Goal: Task Accomplishment & Management: Manage account settings

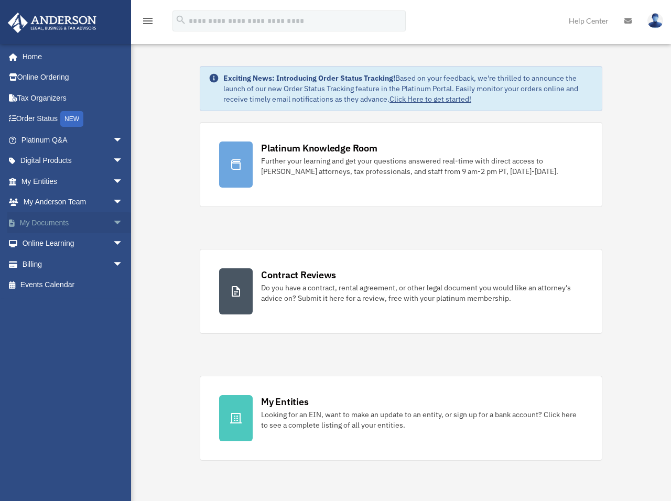
click at [48, 221] on link "My Documents arrow_drop_down" at bounding box center [73, 222] width 132 height 21
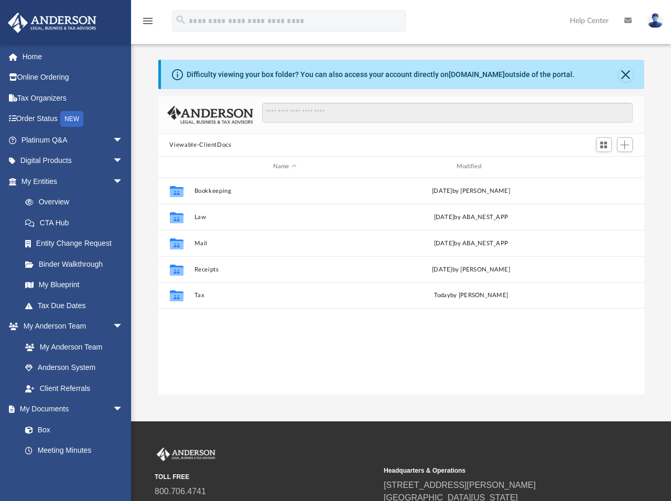
scroll to position [231, 478]
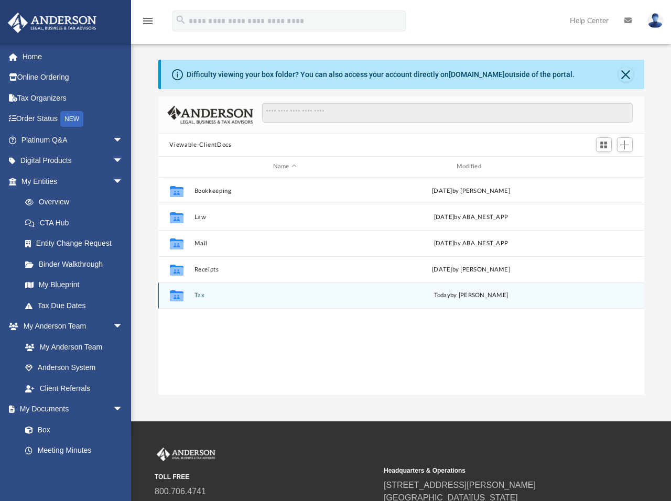
click at [199, 295] on button "Tax" at bounding box center [284, 295] width 181 height 7
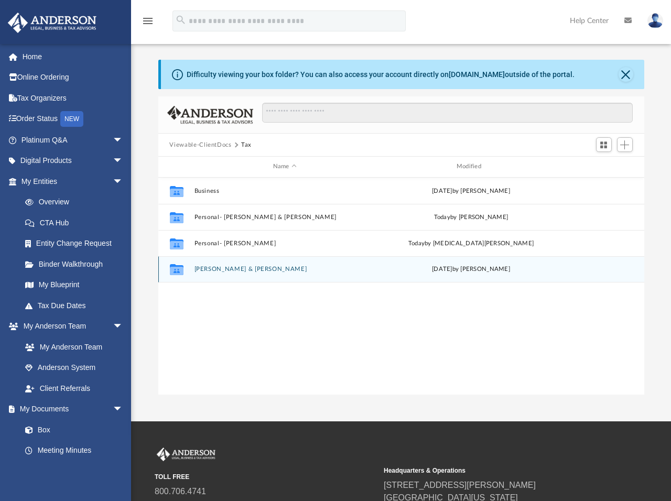
click at [228, 268] on button "[PERSON_NAME] & [PERSON_NAME]" at bounding box center [284, 269] width 181 height 7
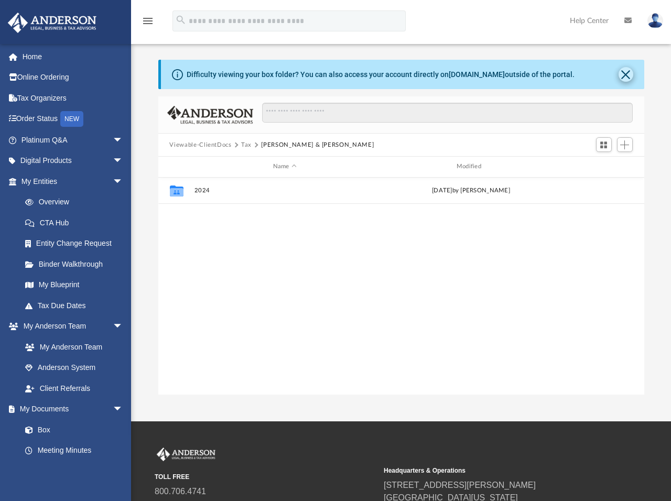
click at [624, 76] on button "Close" at bounding box center [625, 74] width 15 height 15
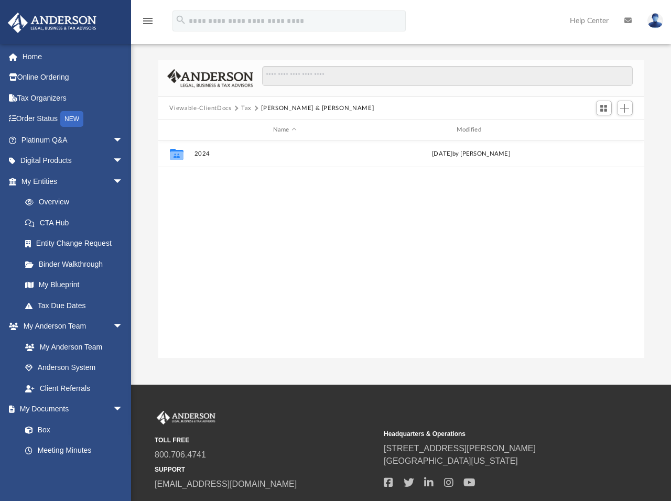
scroll to position [0, 0]
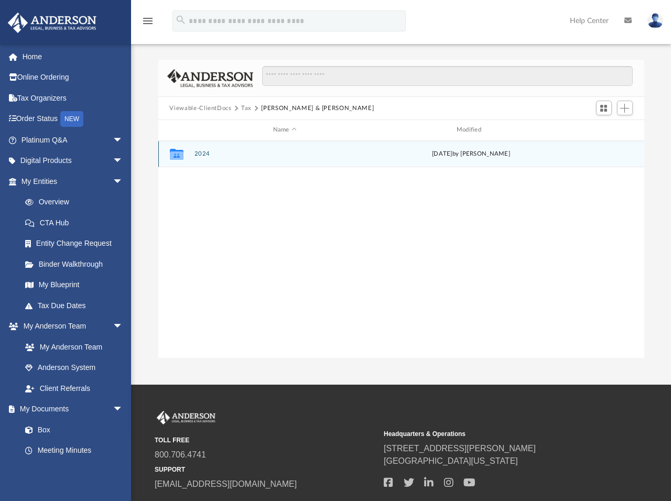
click at [200, 154] on button "2024" at bounding box center [284, 153] width 181 height 7
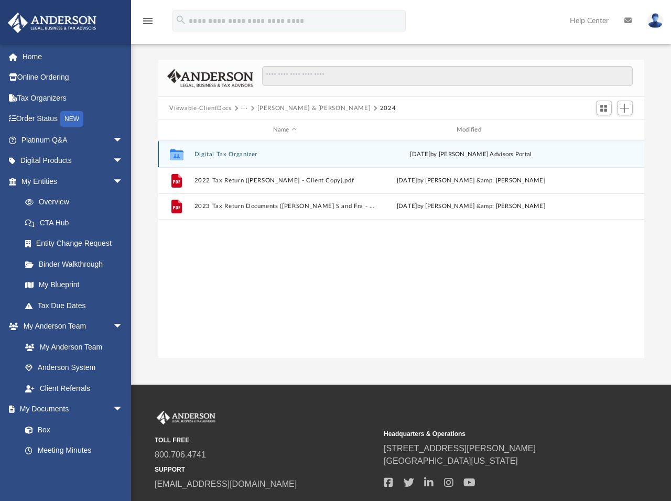
click at [208, 153] on button "Digital Tax Organizer" at bounding box center [284, 154] width 181 height 7
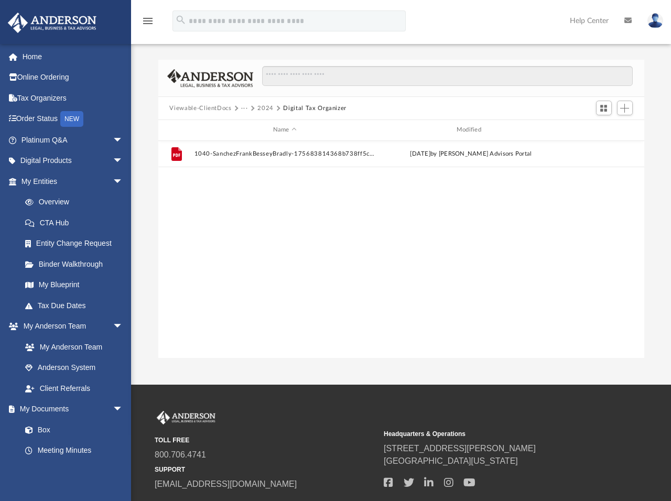
click at [194, 107] on button "Viewable-ClientDocs" at bounding box center [200, 108] width 62 height 9
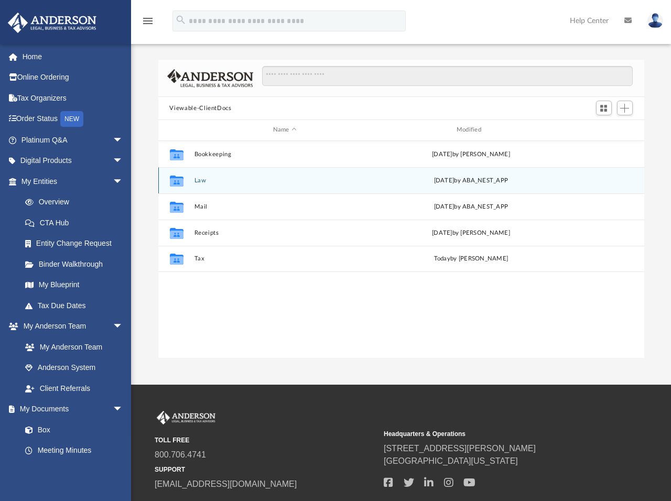
click at [197, 183] on button "Law" at bounding box center [284, 180] width 181 height 7
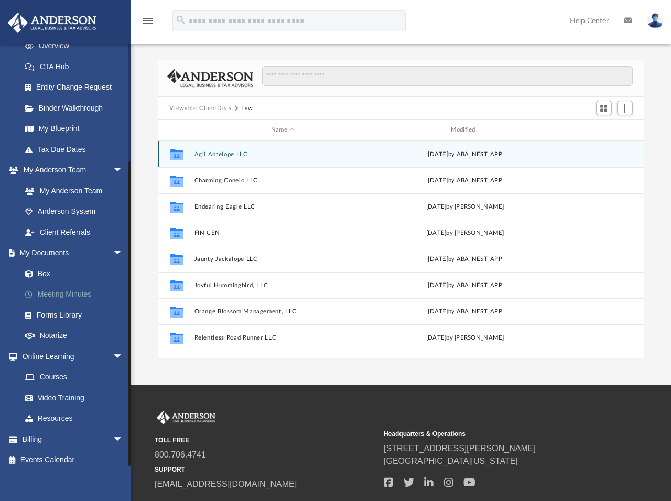
scroll to position [156, 0]
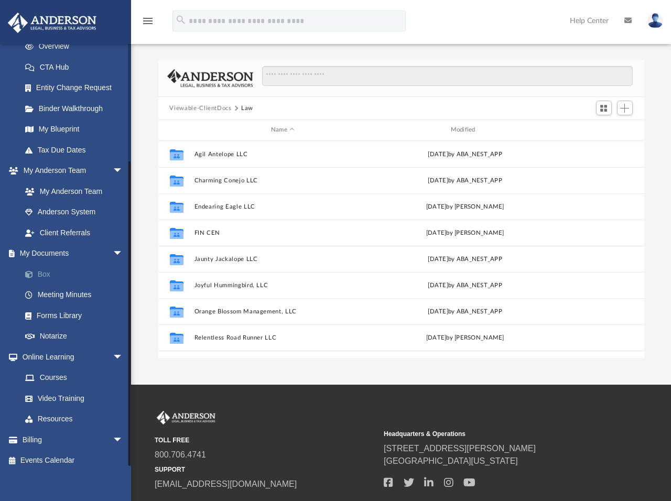
click at [45, 268] on link "Box" at bounding box center [77, 274] width 124 height 21
click at [46, 269] on link "Box" at bounding box center [77, 274] width 124 height 21
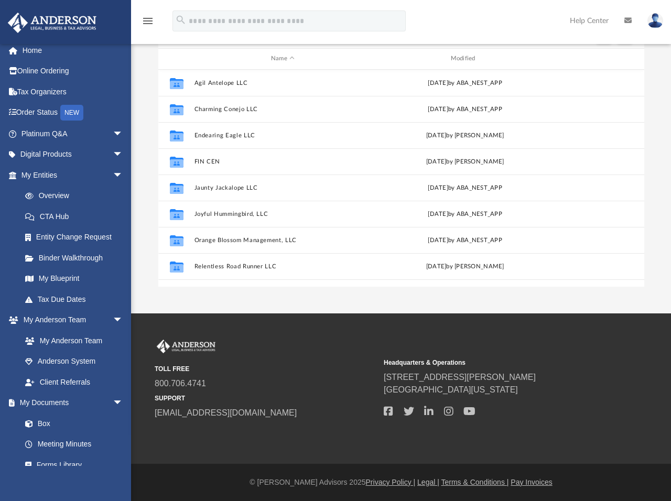
scroll to position [0, 0]
click at [46, 400] on link "My Documents arrow_drop_down" at bounding box center [73, 403] width 132 height 21
click at [47, 398] on link "My Documents arrow_drop_down" at bounding box center [73, 403] width 132 height 21
click at [45, 419] on link "Box" at bounding box center [77, 423] width 124 height 21
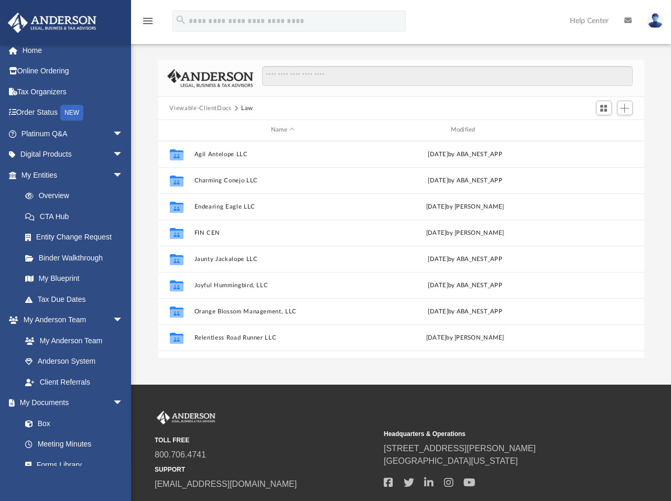
click at [192, 108] on button "Viewable-ClientDocs" at bounding box center [200, 108] width 62 height 9
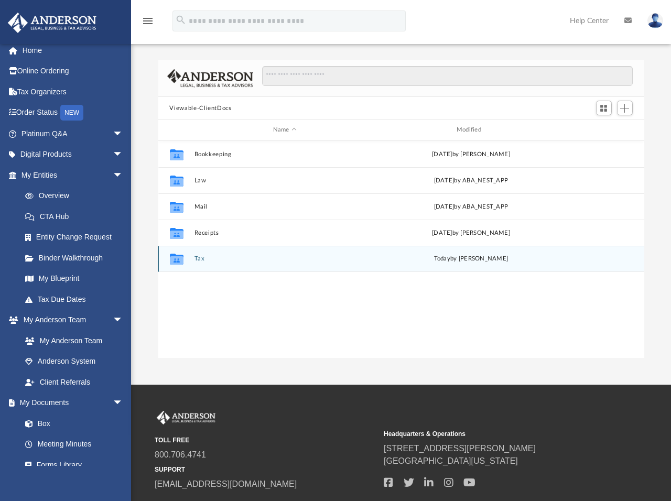
click at [199, 257] on button "Tax" at bounding box center [284, 258] width 181 height 7
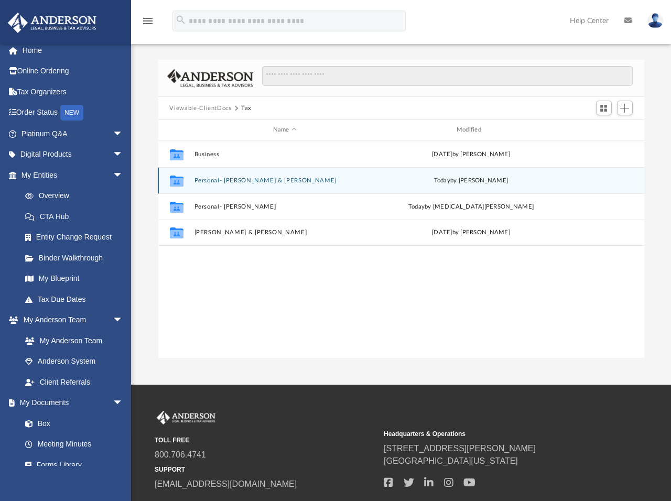
click at [215, 180] on button "Personal- [PERSON_NAME] & [PERSON_NAME]" at bounding box center [284, 180] width 181 height 7
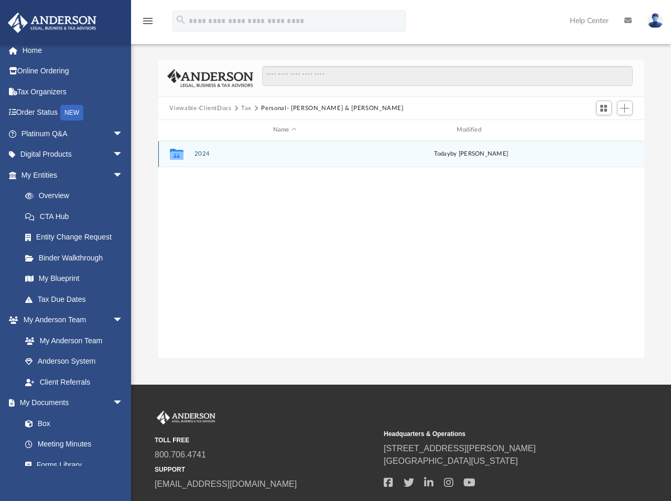
click at [199, 154] on button "2024" at bounding box center [284, 153] width 181 height 7
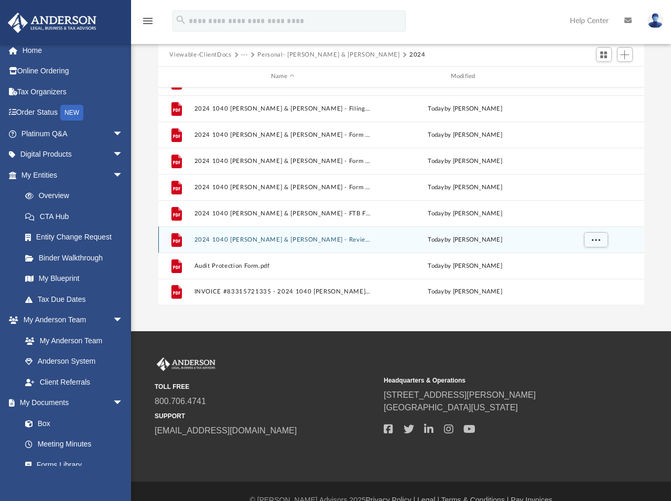
scroll to position [57, 0]
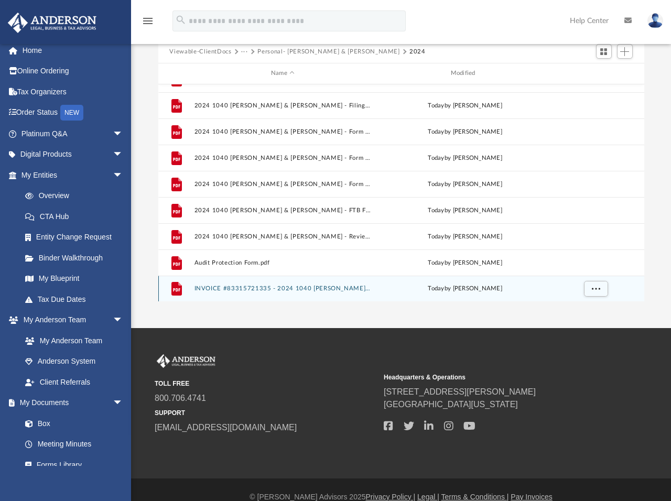
click at [208, 287] on button "INVOICE #83315721335 - 2024 1040 [PERSON_NAME] & [PERSON_NAME].pdf" at bounding box center [283, 288] width 178 height 7
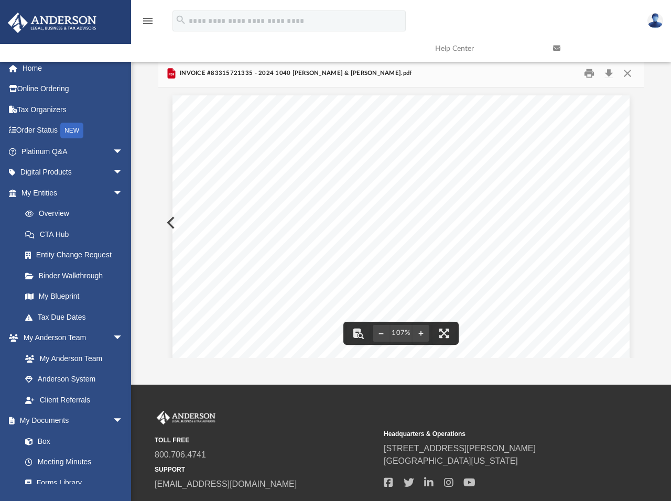
scroll to position [0, 0]
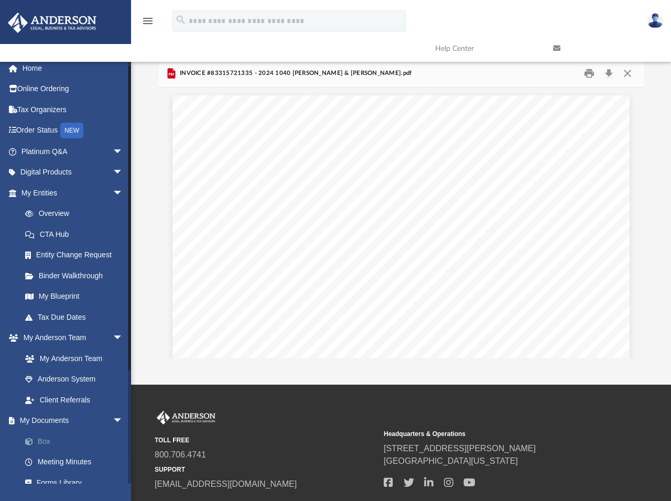
click at [40, 439] on link "Box" at bounding box center [77, 441] width 124 height 21
click at [53, 416] on link "My Documents arrow_drop_down" at bounding box center [73, 420] width 132 height 21
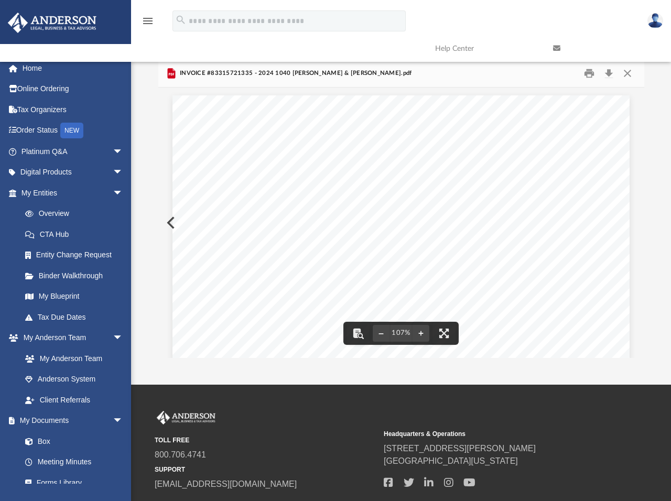
click at [628, 69] on link at bounding box center [604, 48] width 118 height 41
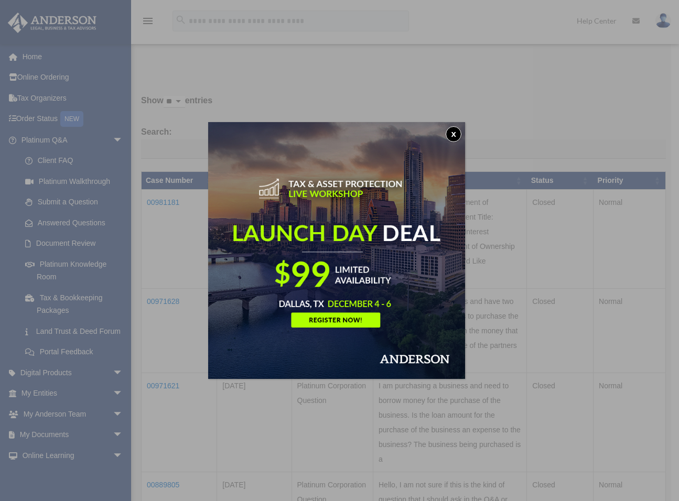
click at [457, 135] on button "x" at bounding box center [454, 134] width 16 height 16
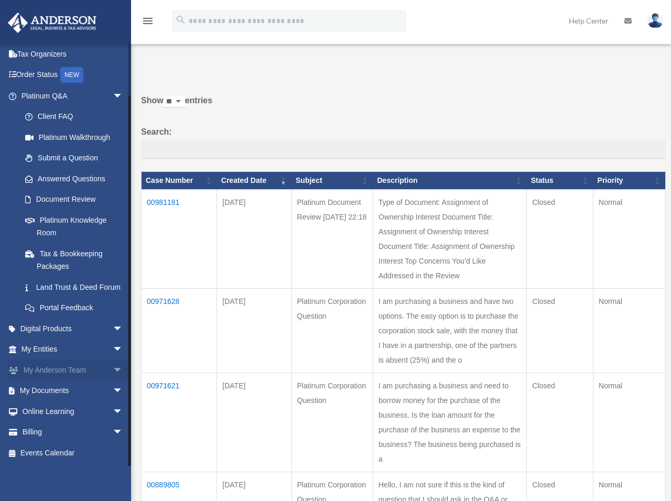
scroll to position [50, 0]
click at [49, 394] on link "My Documents arrow_drop_down" at bounding box center [73, 391] width 132 height 21
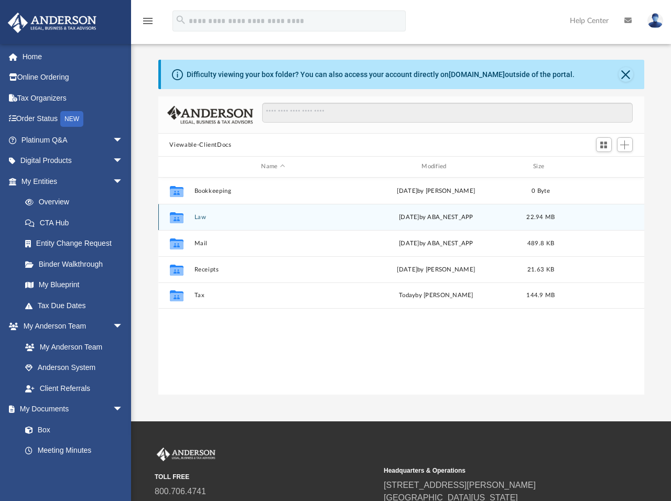
scroll to position [8, 8]
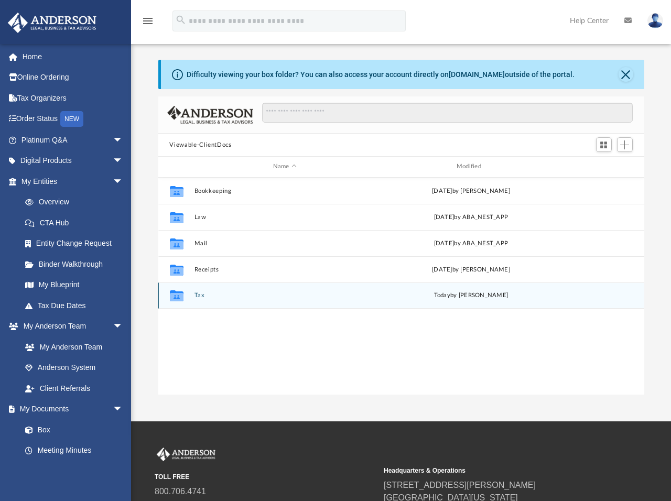
click at [202, 297] on button "Tax" at bounding box center [284, 295] width 181 height 7
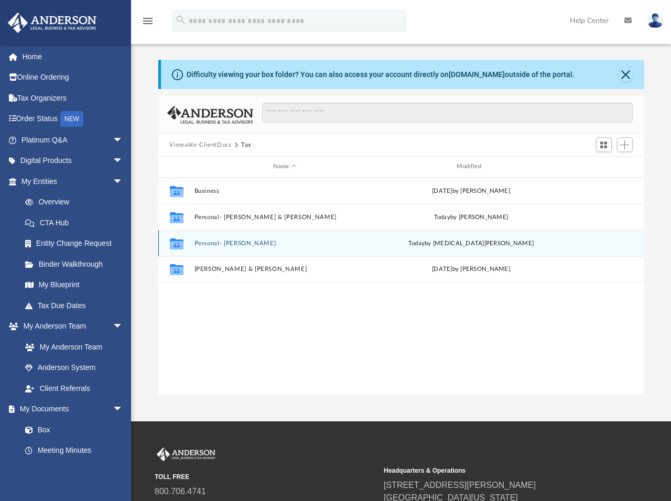
click at [205, 242] on button "Personal- Judy" at bounding box center [284, 243] width 181 height 7
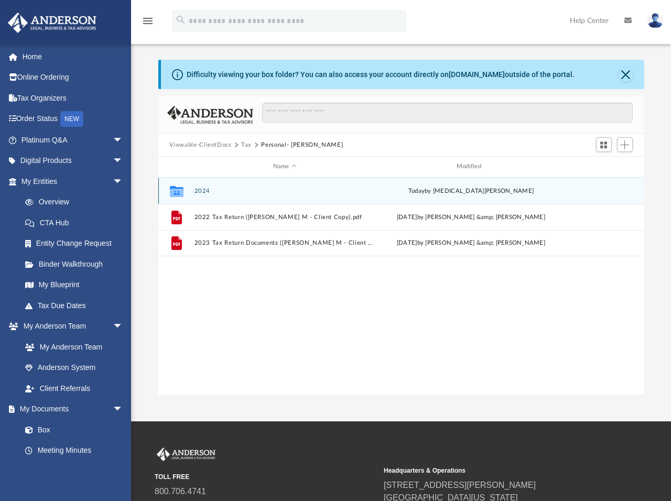
click at [202, 189] on button "2024" at bounding box center [284, 191] width 181 height 7
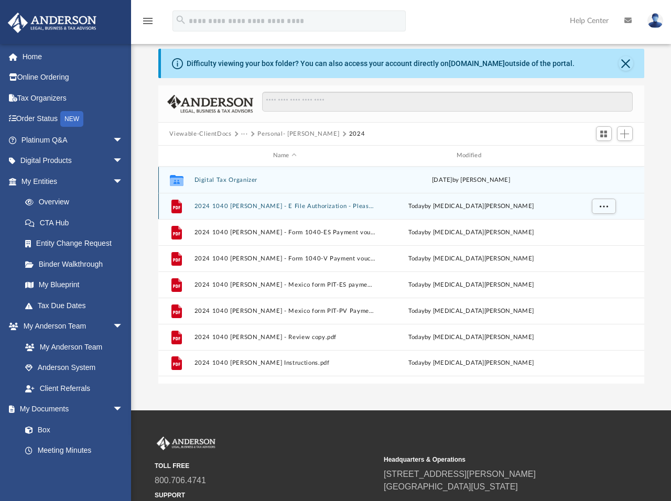
scroll to position [13, 0]
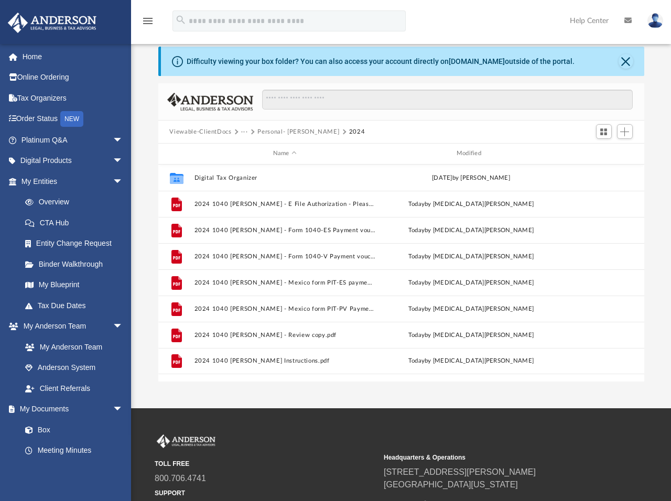
click at [277, 132] on button "Personal- [PERSON_NAME]" at bounding box center [298, 131] width 82 height 9
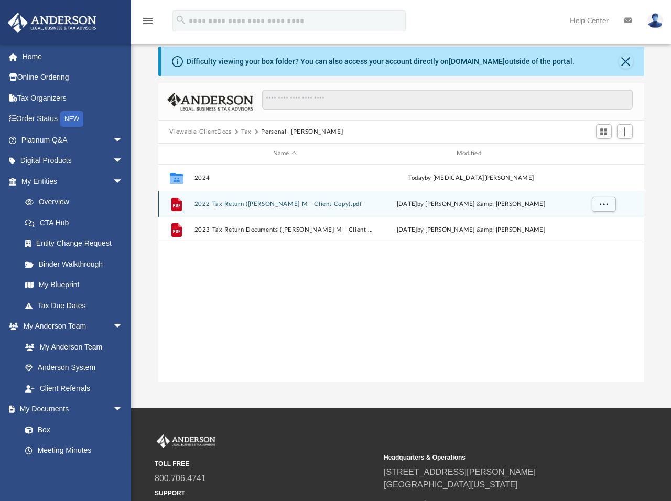
click at [221, 204] on button "2022 Tax Return (Sanchez Judy M - Client Copy).pdf" at bounding box center [284, 204] width 181 height 7
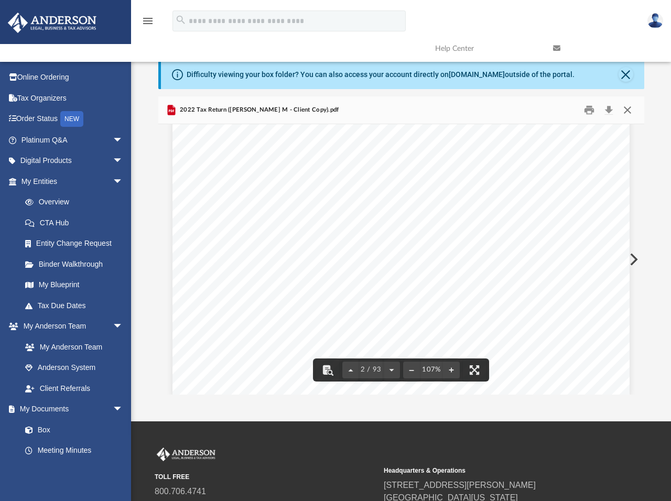
scroll to position [0, 0]
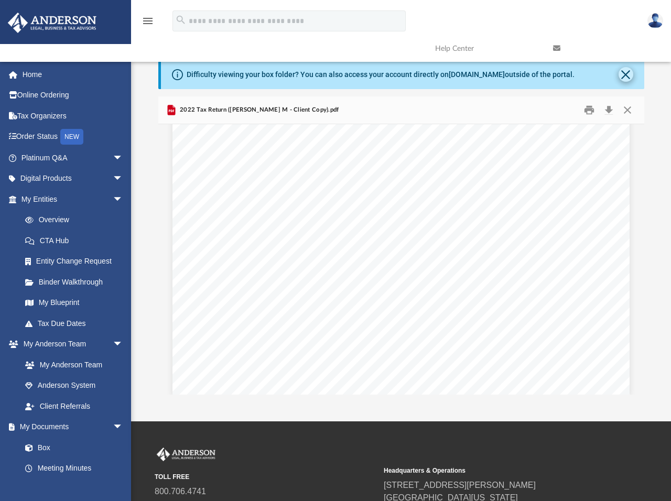
click at [620, 75] on button "Close" at bounding box center [625, 74] width 15 height 15
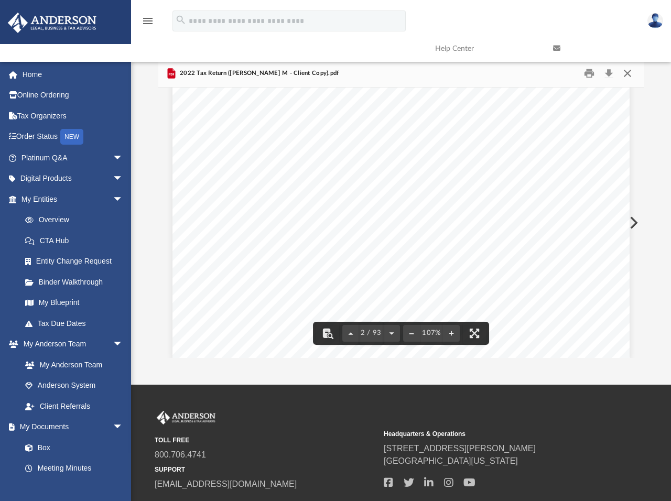
click at [622, 71] on button "Close" at bounding box center [627, 74] width 19 height 16
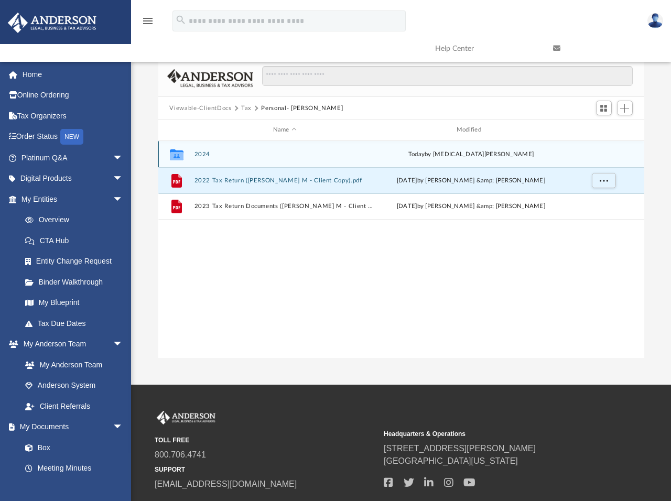
click at [194, 155] on button "2024" at bounding box center [284, 154] width 181 height 7
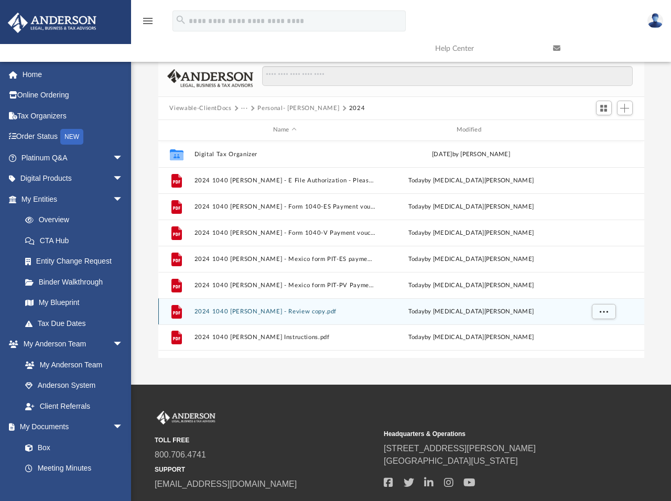
click at [230, 309] on button "2024 1040 Sanchez, Judy - Review copy.pdf" at bounding box center [284, 311] width 181 height 7
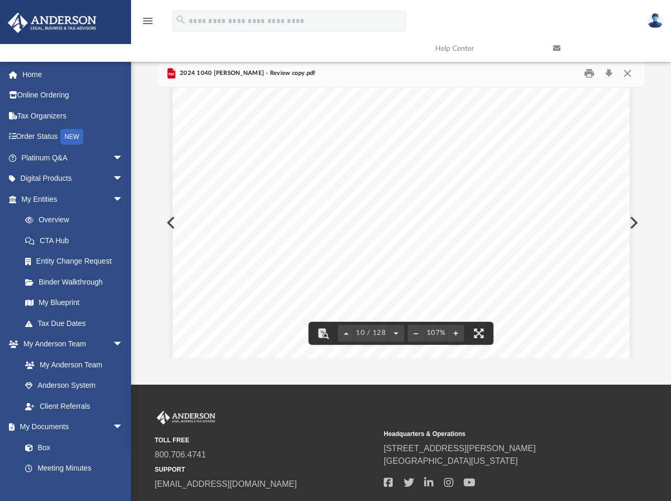
scroll to position [5578, 0]
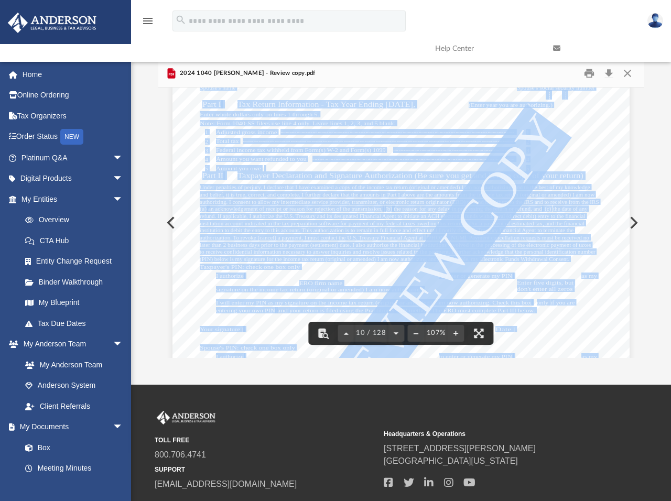
drag, startPoint x: 541, startPoint y: 128, endPoint x: 607, endPoint y: 121, distance: 66.4
click at [607, 121] on div "(Rev. January 2021) 419995 04-01-24 Social security number Spouse's social secu…" at bounding box center [400, 277] width 457 height 591
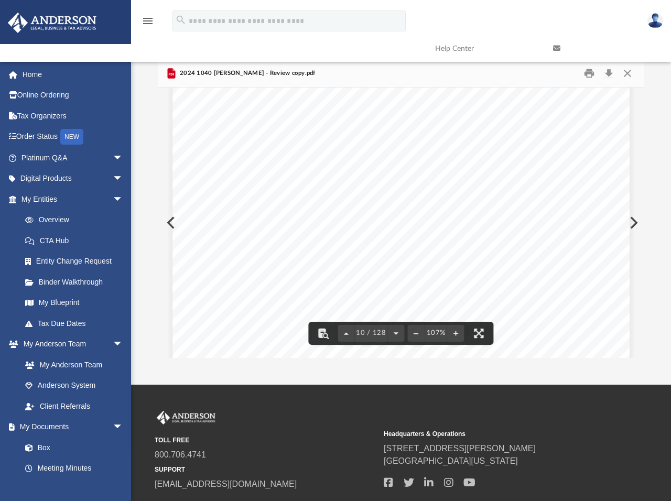
click at [607, 134] on div "(Rev. January 2021) 419995 04-01-24 Social security number Spouse's social secu…" at bounding box center [400, 277] width 457 height 591
click at [296, 148] on div "410401 02-10-25 R 1 2 3 4 5 6 7 8 9 10 11 12 13 14 15 1 2a 2b 2c 3 4 5 6 7 8 9 …" at bounding box center [400, 323] width 457 height 591
click at [344, 91] on div "4R0210 04-01-24 Earned Income Calculation 1 2 3 4 5 6 Investment Income Calcula…" at bounding box center [400, 232] width 457 height 591
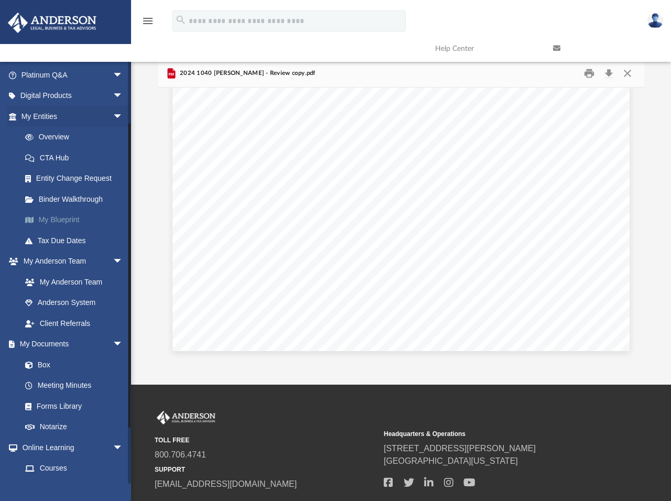
scroll to position [82, 0]
click at [43, 363] on link "Box" at bounding box center [77, 365] width 124 height 21
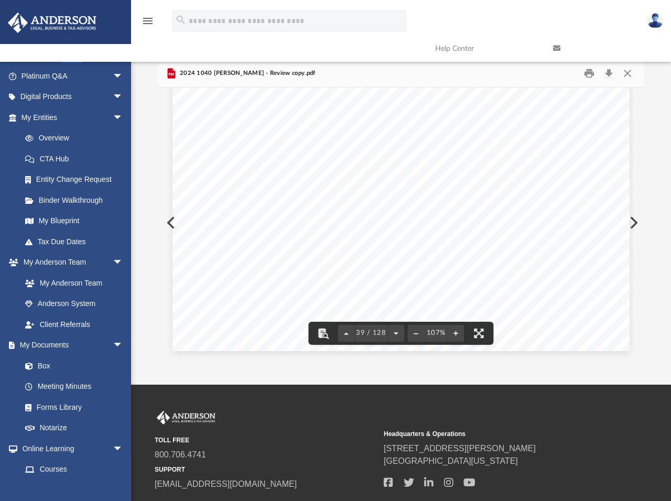
click at [262, 376] on div "App frank.sanchez@me.com Sign Out enchantedcoyote@gmail.com Home Online Orderin…" at bounding box center [335, 192] width 671 height 385
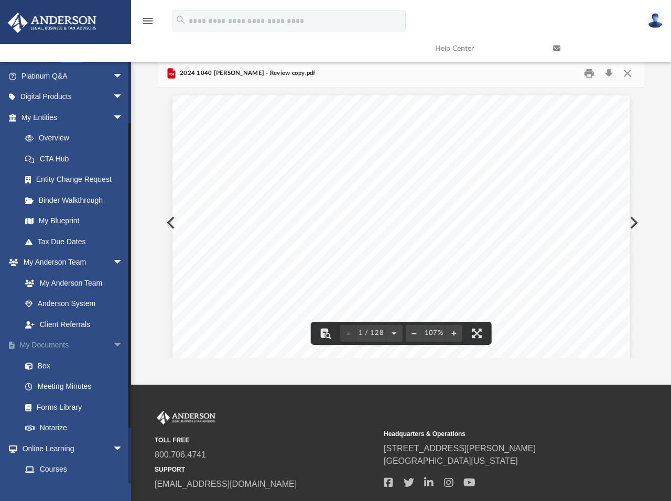
click at [53, 343] on link "My Documents arrow_drop_down" at bounding box center [73, 345] width 132 height 21
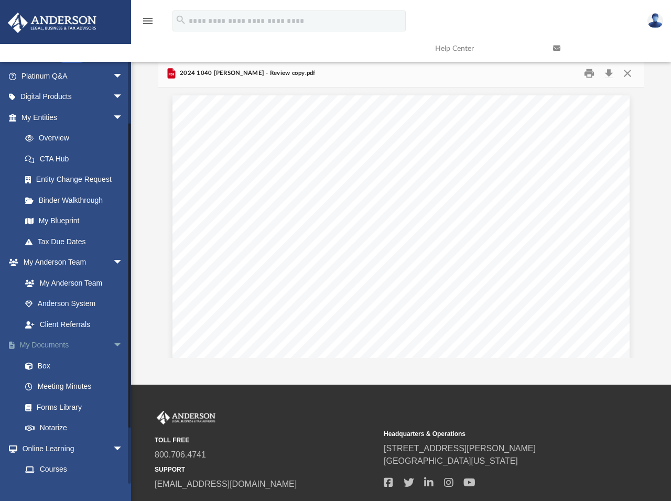
click at [113, 339] on span "arrow_drop_down" at bounding box center [123, 345] width 21 height 21
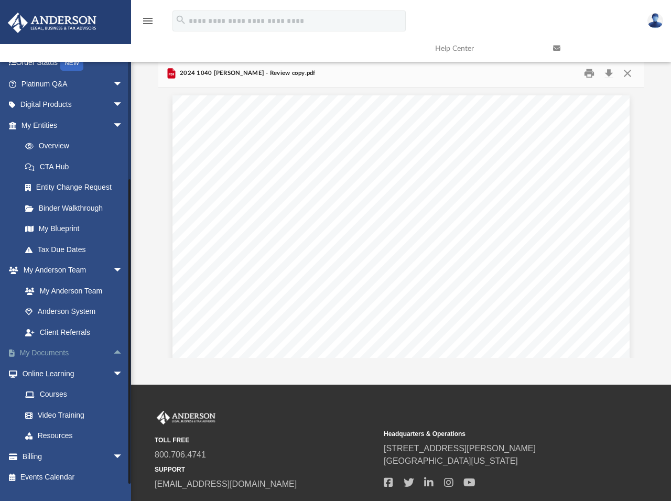
click at [113, 347] on span "arrow_drop_up" at bounding box center [123, 353] width 21 height 21
click at [39, 368] on link "Box" at bounding box center [77, 373] width 124 height 21
click at [46, 370] on link "Box" at bounding box center [77, 373] width 124 height 21
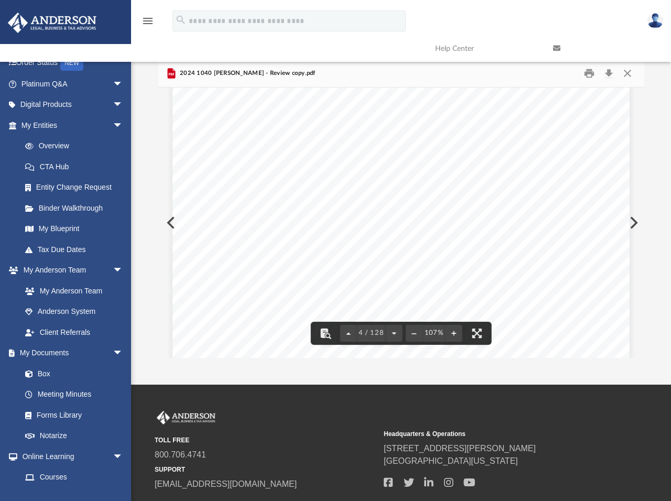
scroll to position [1841, 0]
click at [625, 73] on button "Close" at bounding box center [627, 74] width 19 height 16
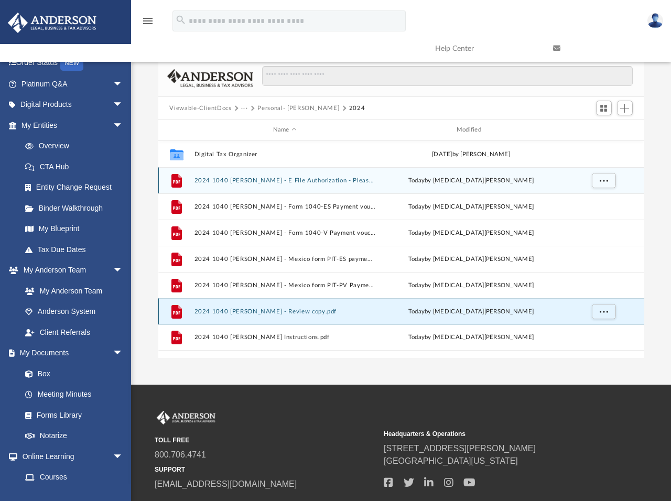
scroll to position [0, 0]
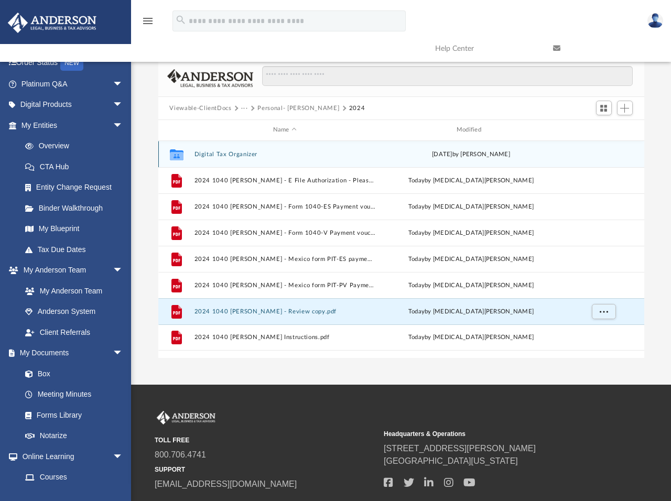
click at [201, 155] on button "Digital Tax Organizer" at bounding box center [284, 154] width 181 height 7
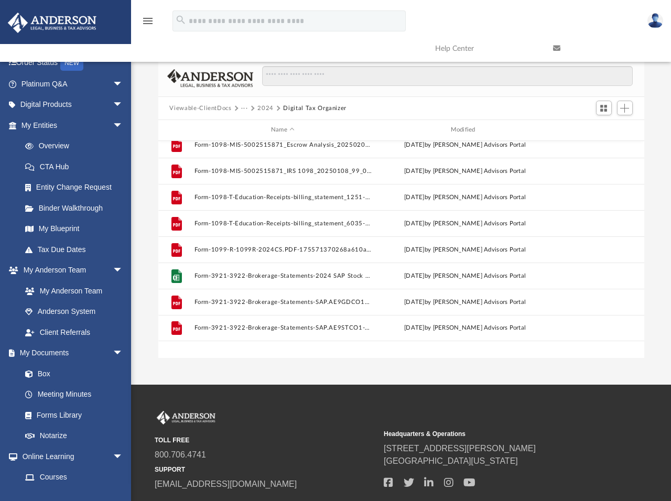
scroll to position [164, 0]
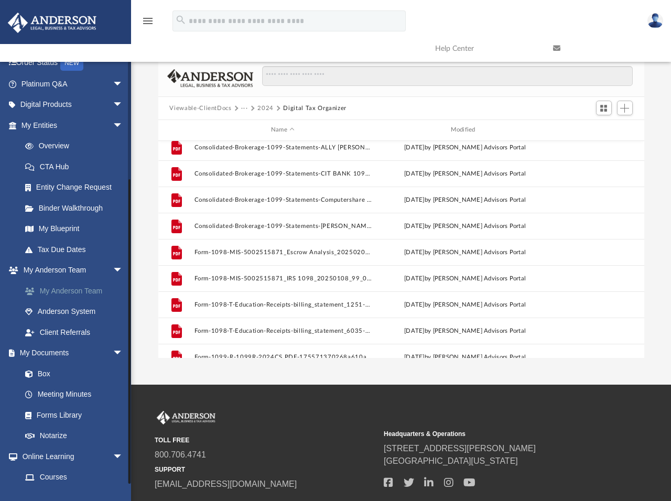
click at [73, 286] on link "My Anderson Team" at bounding box center [77, 290] width 124 height 21
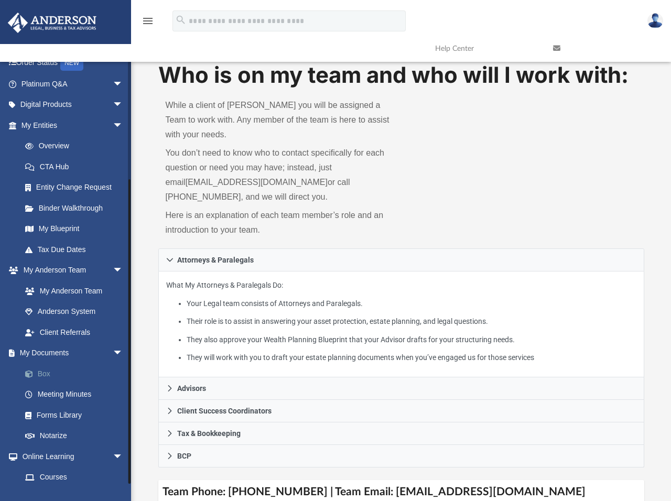
click at [42, 367] on link "Box" at bounding box center [77, 373] width 124 height 21
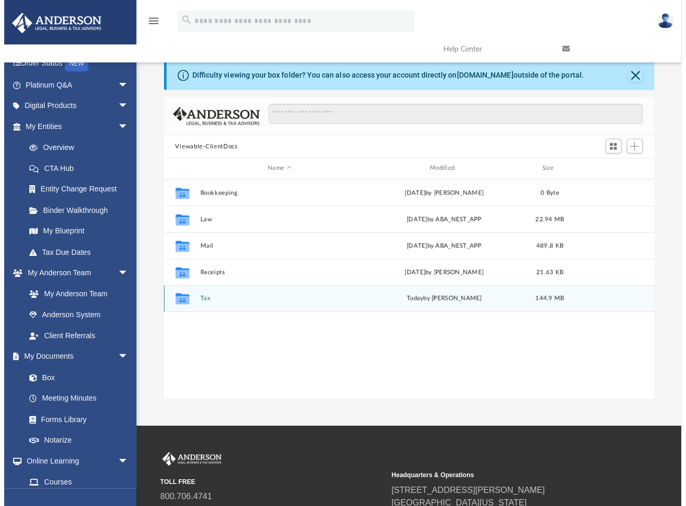
scroll to position [231, 478]
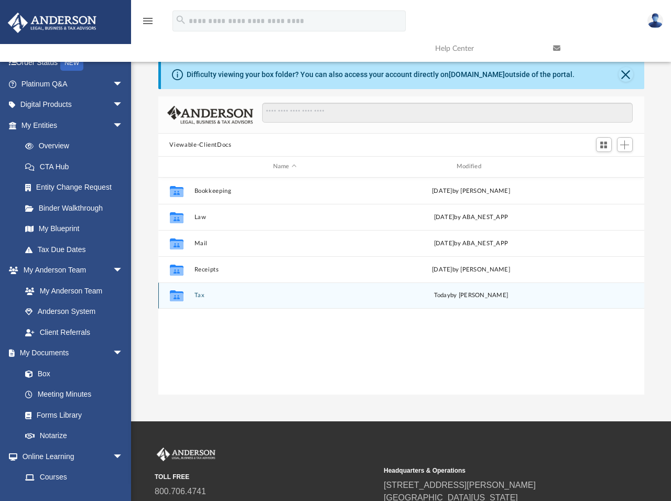
click at [199, 298] on button "Tax" at bounding box center [284, 295] width 181 height 7
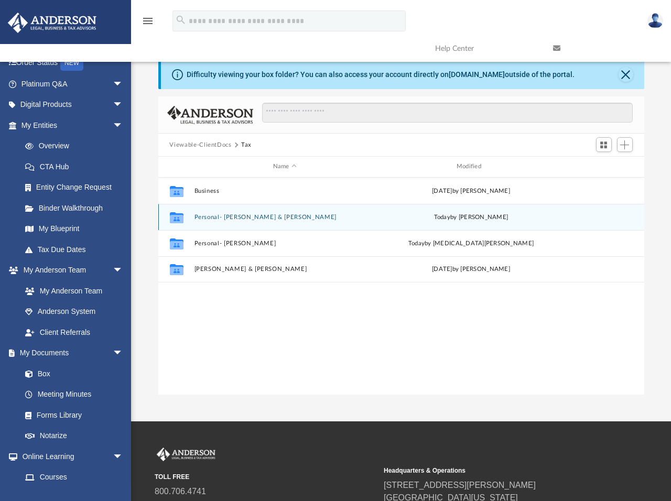
click at [233, 216] on button "Personal- [PERSON_NAME] & [PERSON_NAME]" at bounding box center [284, 217] width 181 height 7
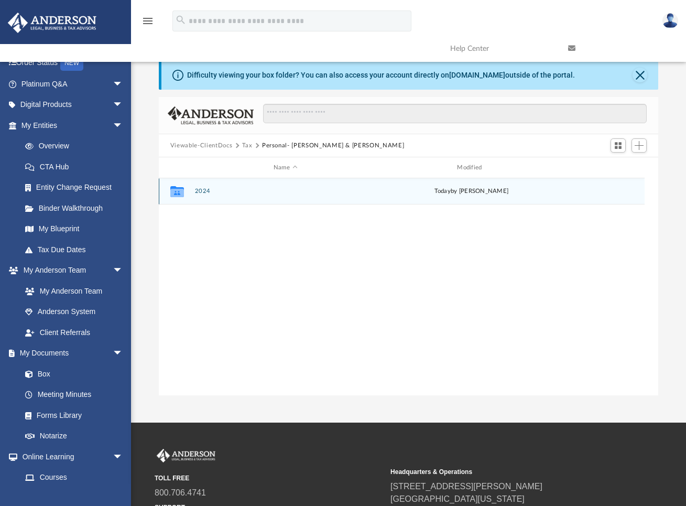
scroll to position [231, 492]
click at [200, 190] on button "2024" at bounding box center [288, 191] width 188 height 7
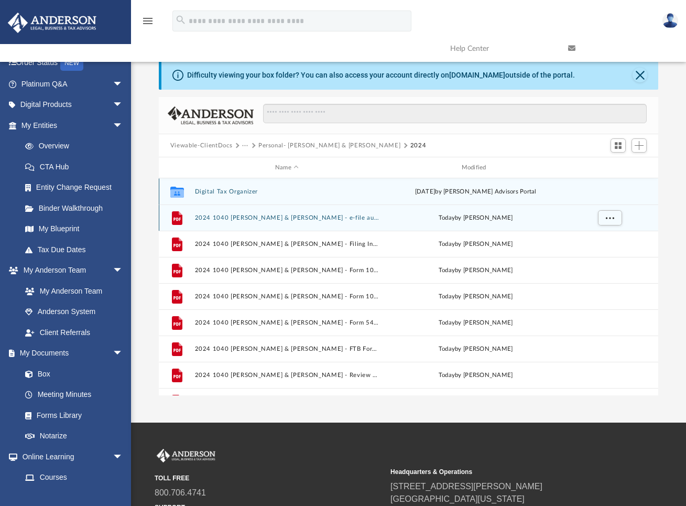
scroll to position [0, 0]
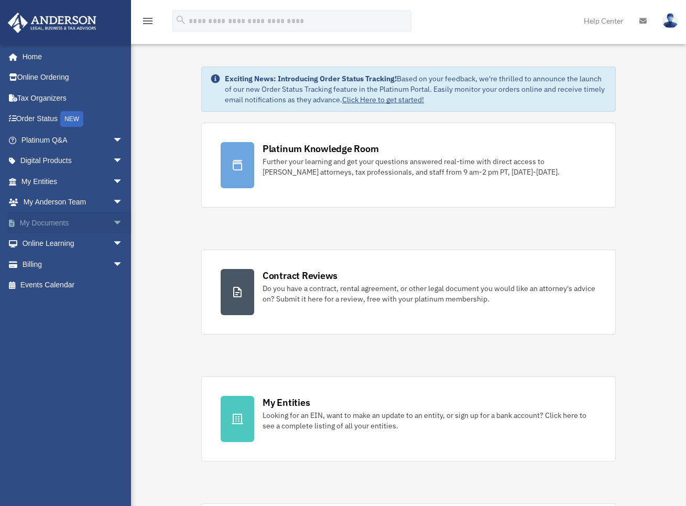
click at [113, 218] on span "arrow_drop_down" at bounding box center [123, 222] width 21 height 21
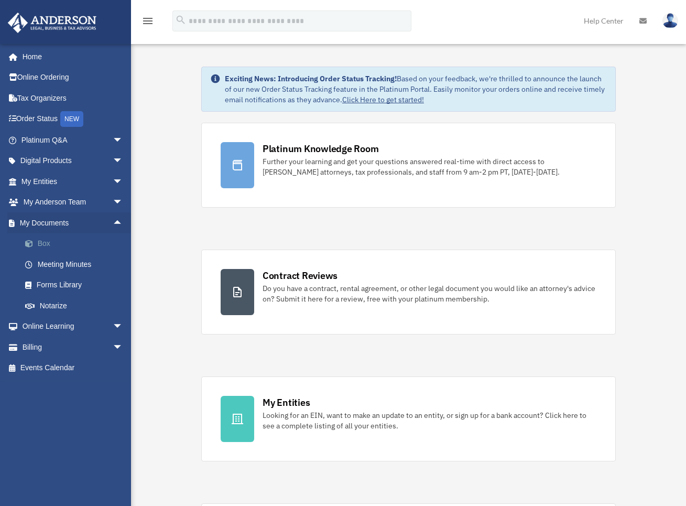
click at [44, 240] on link "Box" at bounding box center [77, 243] width 124 height 21
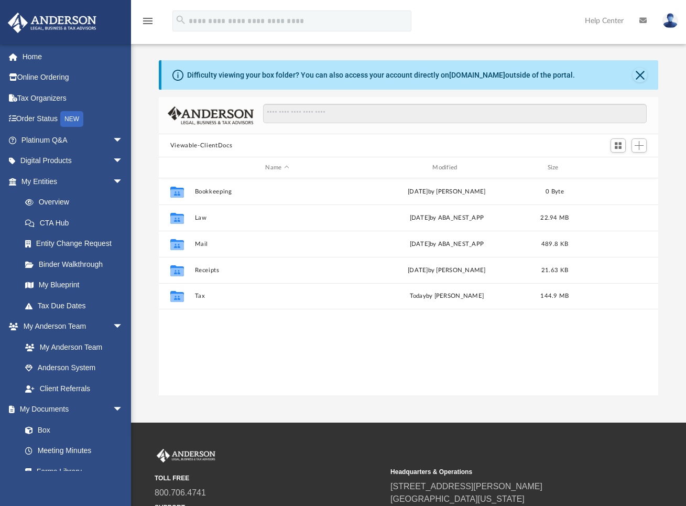
scroll to position [231, 492]
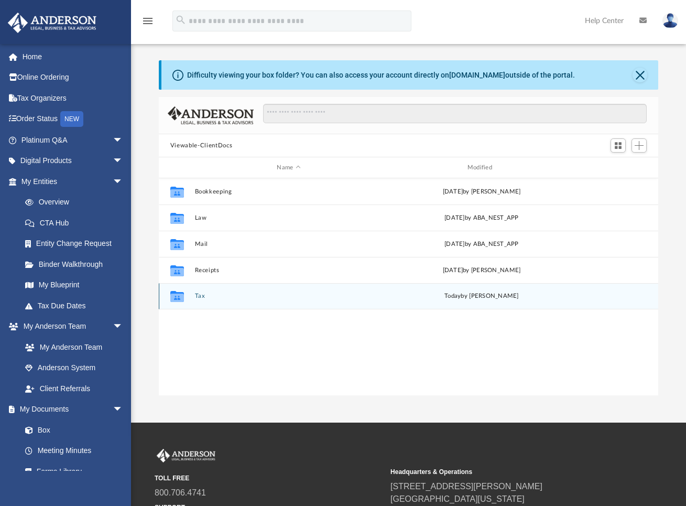
click at [199, 297] on button "Tax" at bounding box center [288, 295] width 188 height 7
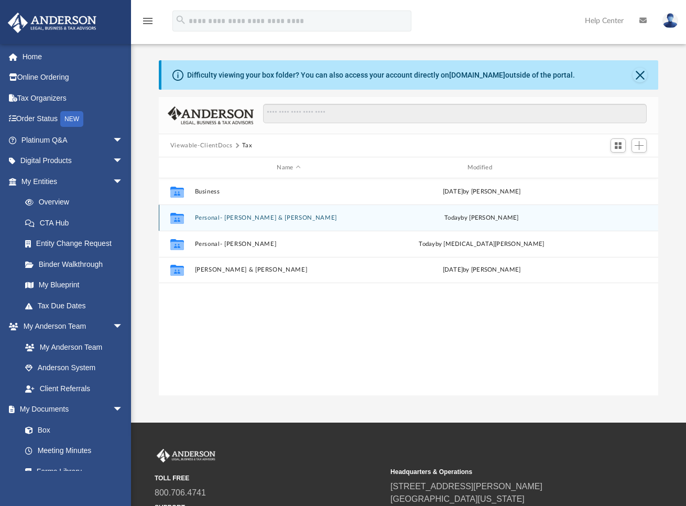
click at [213, 218] on button "Personal- [PERSON_NAME] & [PERSON_NAME]" at bounding box center [288, 217] width 188 height 7
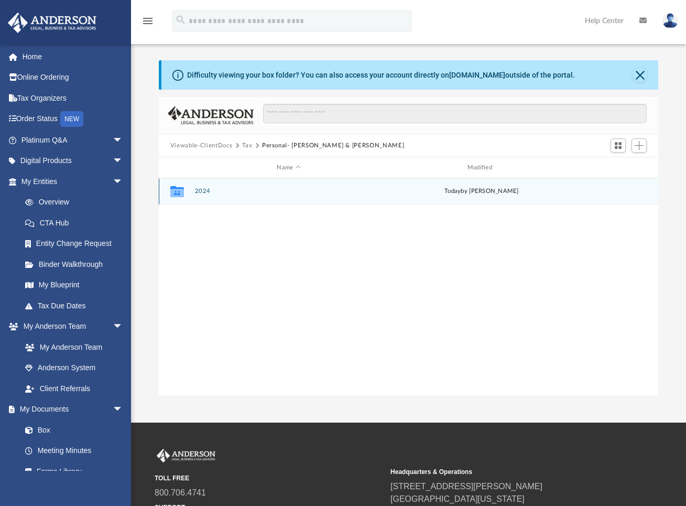
click at [198, 191] on button "2024" at bounding box center [288, 191] width 188 height 7
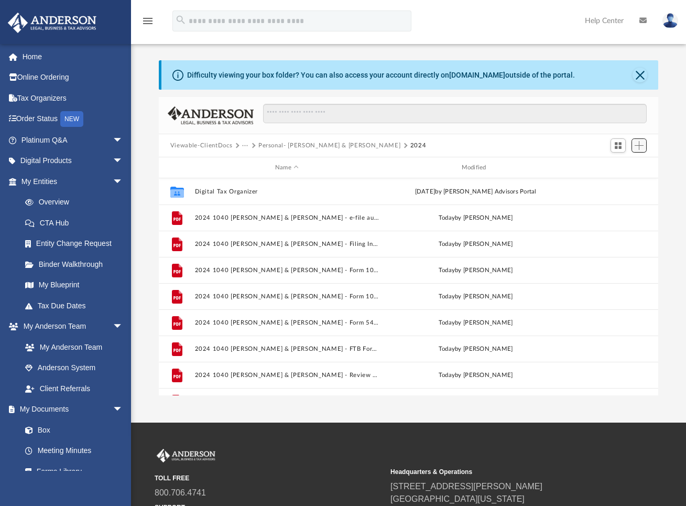
click at [636, 143] on span "Add" at bounding box center [639, 145] width 9 height 9
click at [620, 166] on li "Upload" at bounding box center [624, 165] width 34 height 11
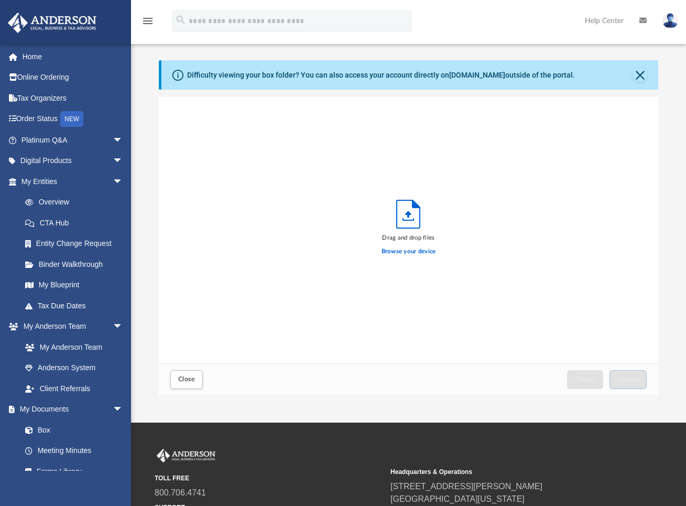
scroll to position [258, 492]
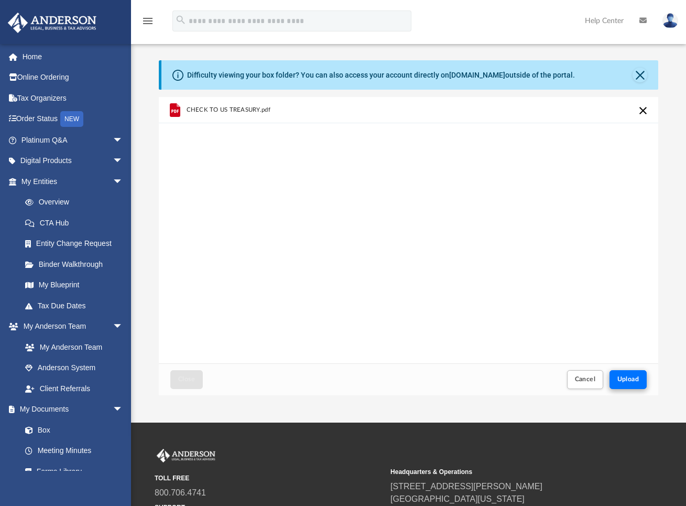
click at [629, 382] on span "Upload" at bounding box center [628, 379] width 22 height 6
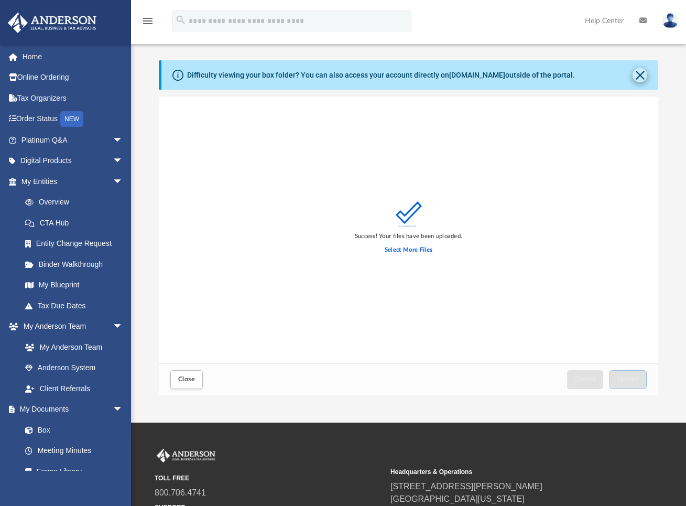
click at [639, 78] on button "Close" at bounding box center [640, 75] width 15 height 15
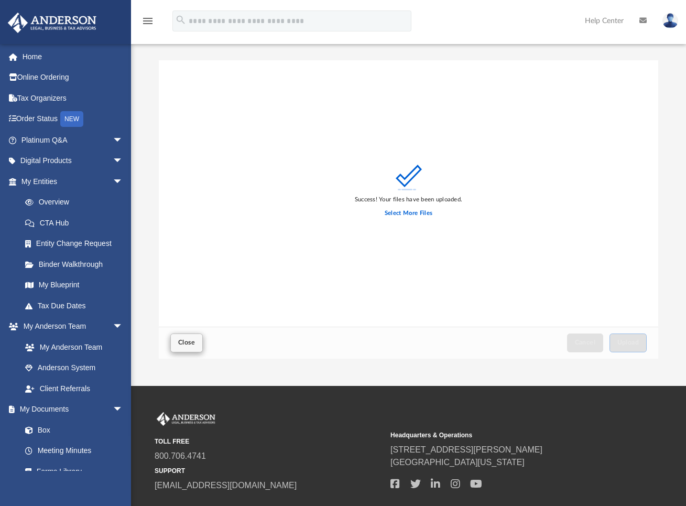
click at [184, 340] on span "Close" at bounding box center [186, 342] width 17 height 6
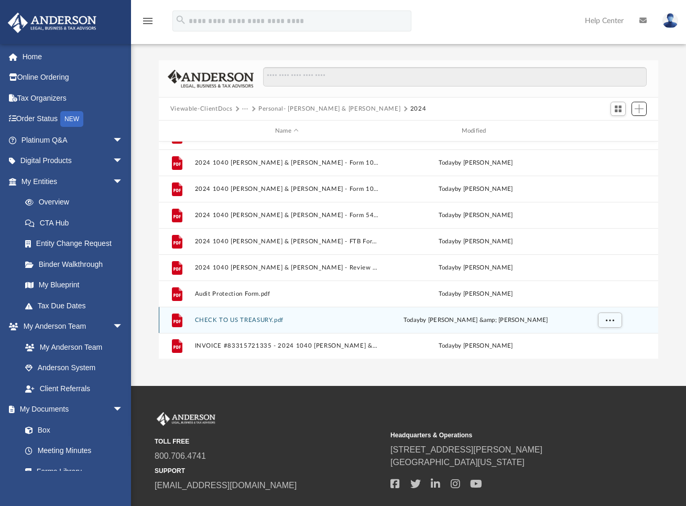
scroll to position [71, 0]
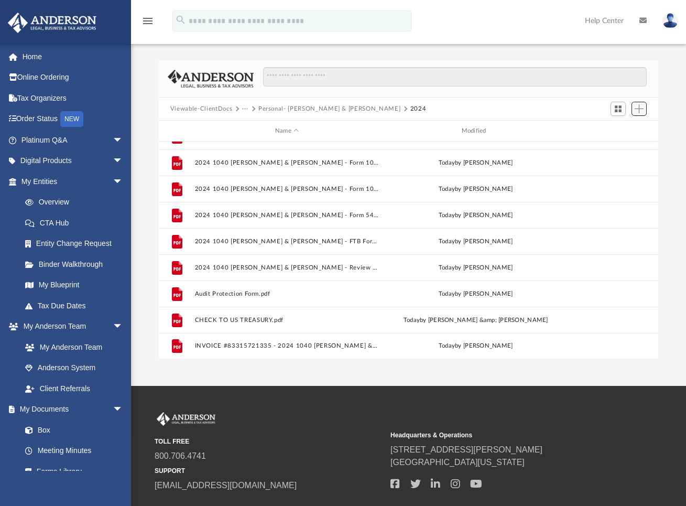
click at [642, 107] on span "Add" at bounding box center [639, 108] width 9 height 9
click at [620, 129] on li "Upload" at bounding box center [624, 129] width 34 height 11
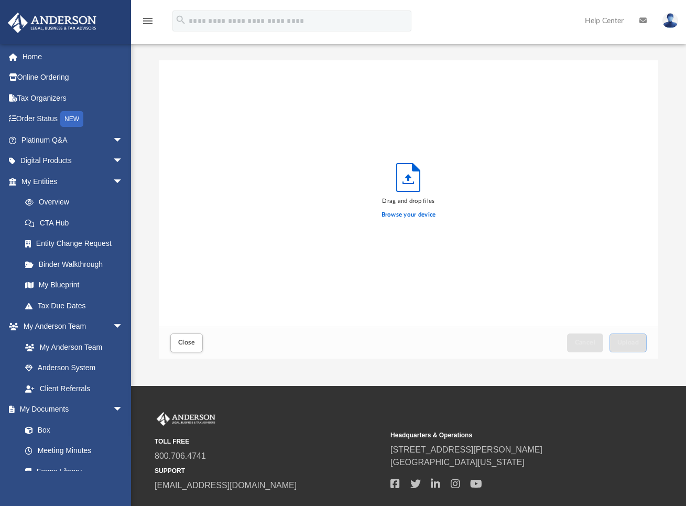
scroll to position [258, 492]
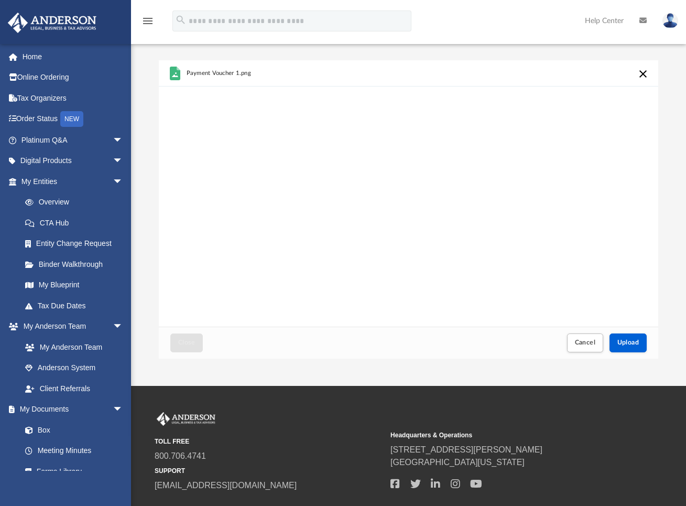
click at [633, 343] on span "Upload" at bounding box center [628, 342] width 22 height 6
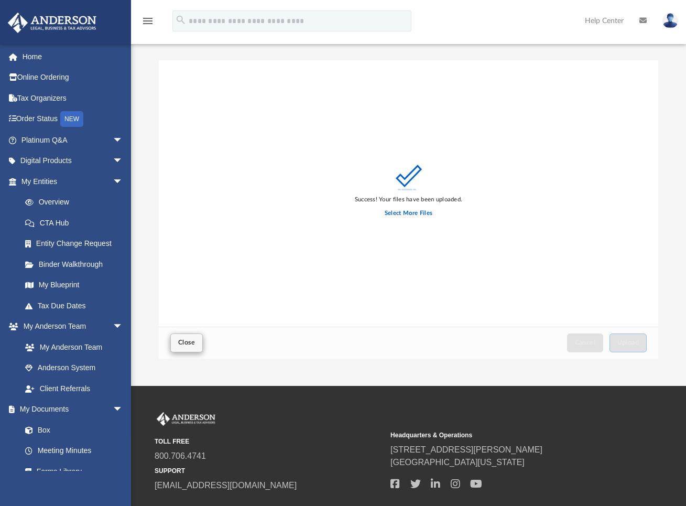
click at [191, 345] on span "Close" at bounding box center [186, 342] width 17 height 6
click at [186, 343] on span "Close" at bounding box center [186, 342] width 17 height 6
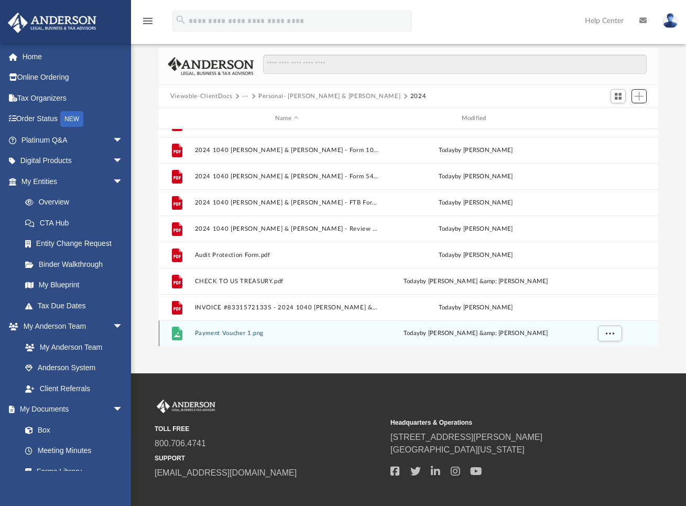
scroll to position [8, 0]
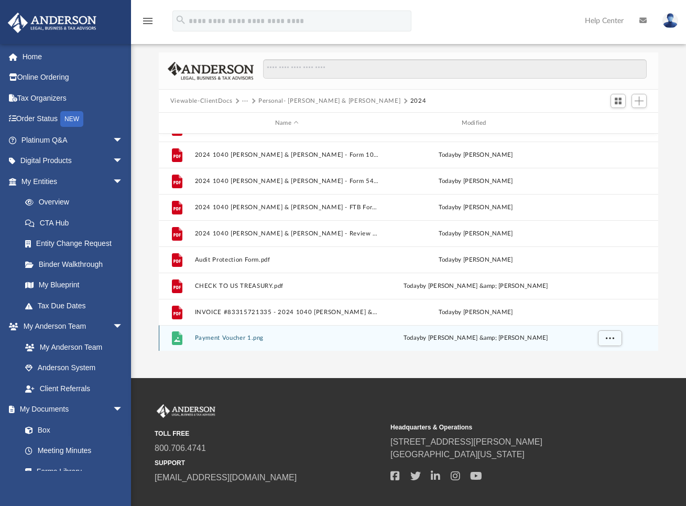
click at [204, 333] on div "File Payment Voucher 1.png [DATE] by [PERSON_NAME] &amp; [PERSON_NAME]" at bounding box center [408, 338] width 499 height 26
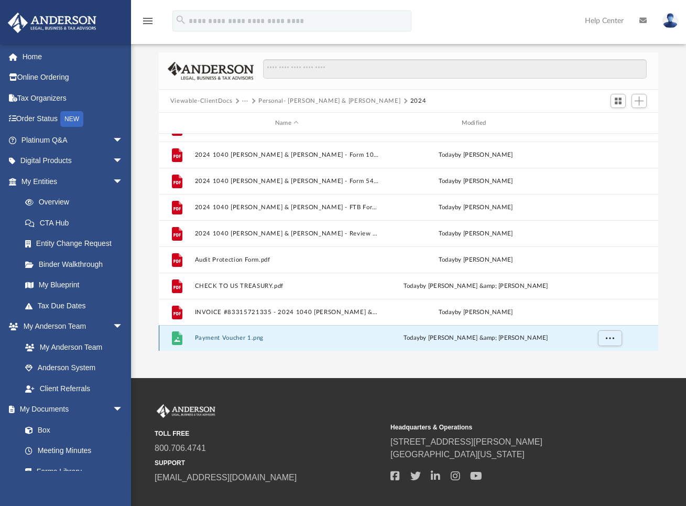
click at [206, 339] on button "Payment Voucher 1.png" at bounding box center [286, 337] width 184 height 7
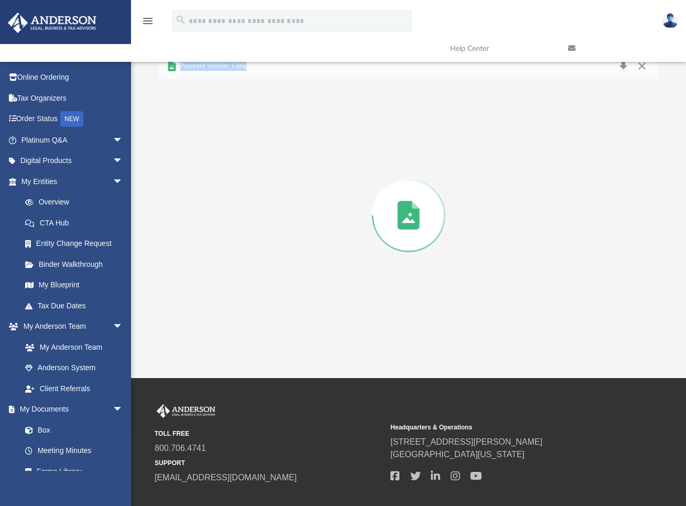
click at [206, 339] on div "Preview" at bounding box center [408, 215] width 499 height 270
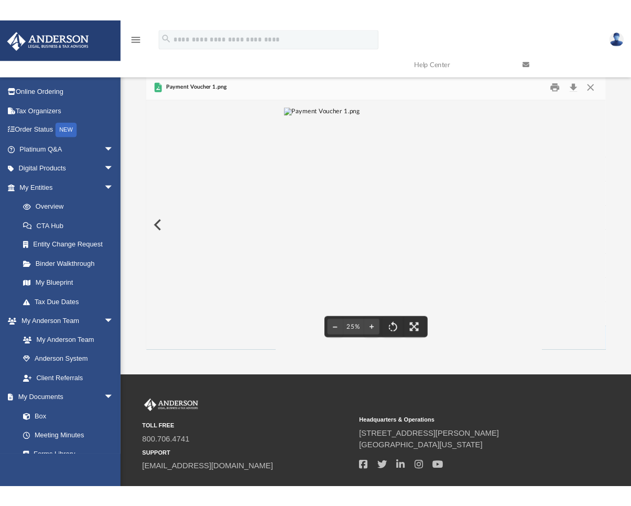
scroll to position [0, 0]
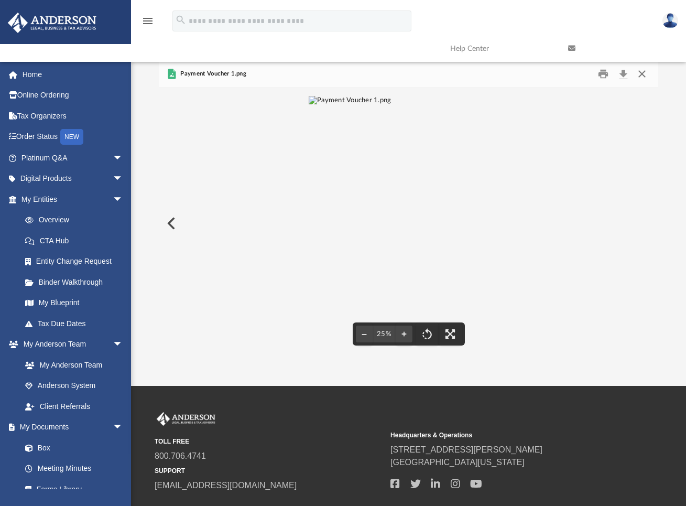
click at [640, 74] on button "Close" at bounding box center [642, 74] width 19 height 16
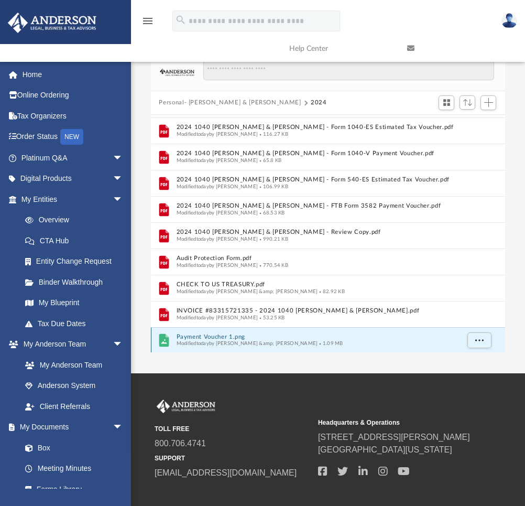
scroll to position [76, 0]
